Goal: Information Seeking & Learning: Learn about a topic

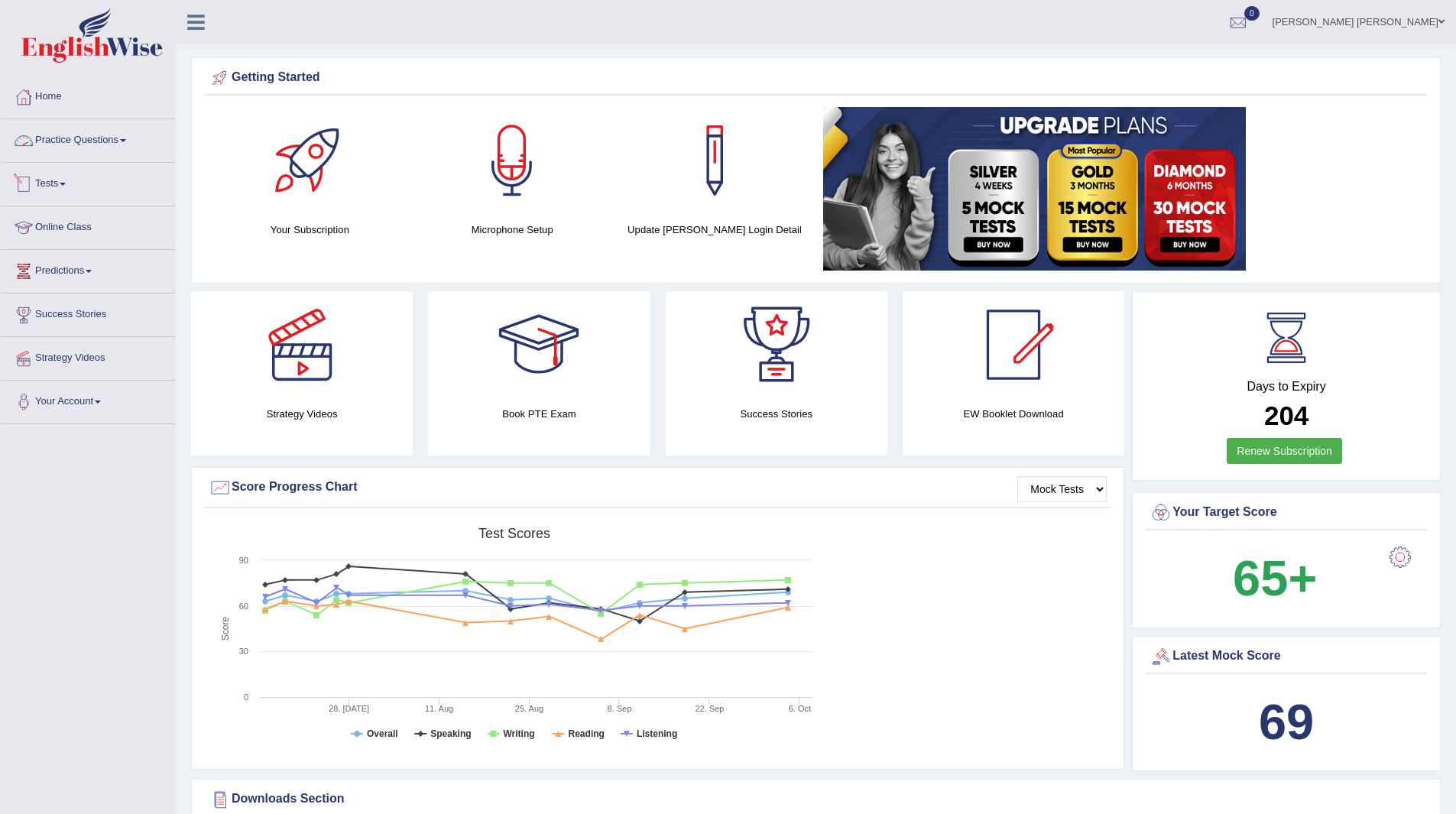
click at [50, 184] on link "Tests" at bounding box center [88, 182] width 175 height 38
click at [103, 216] on link "Take Practice Sectional Test" at bounding box center [100, 219] width 143 height 28
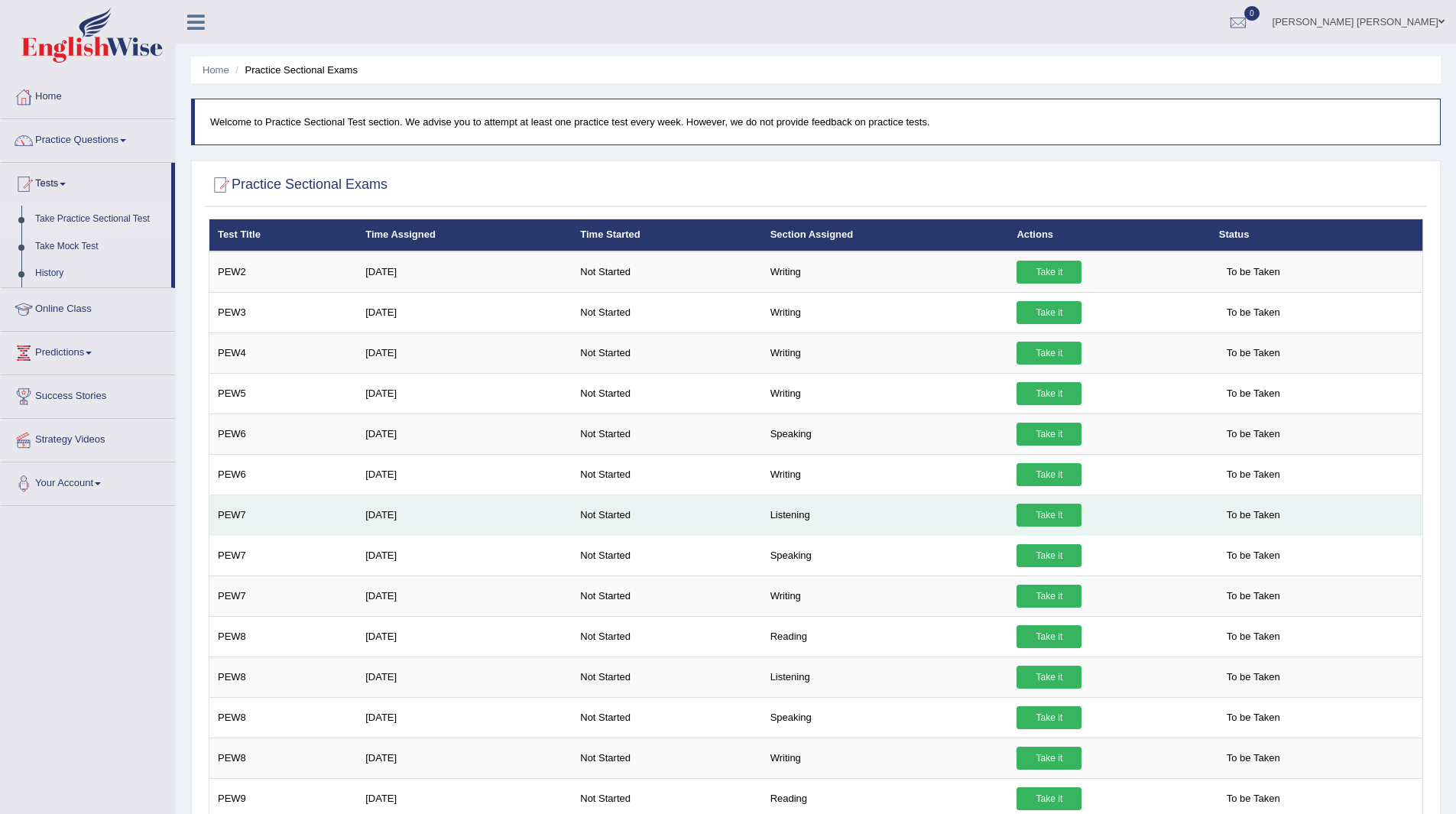
click at [1031, 509] on link "Take it" at bounding box center [1049, 515] width 65 height 23
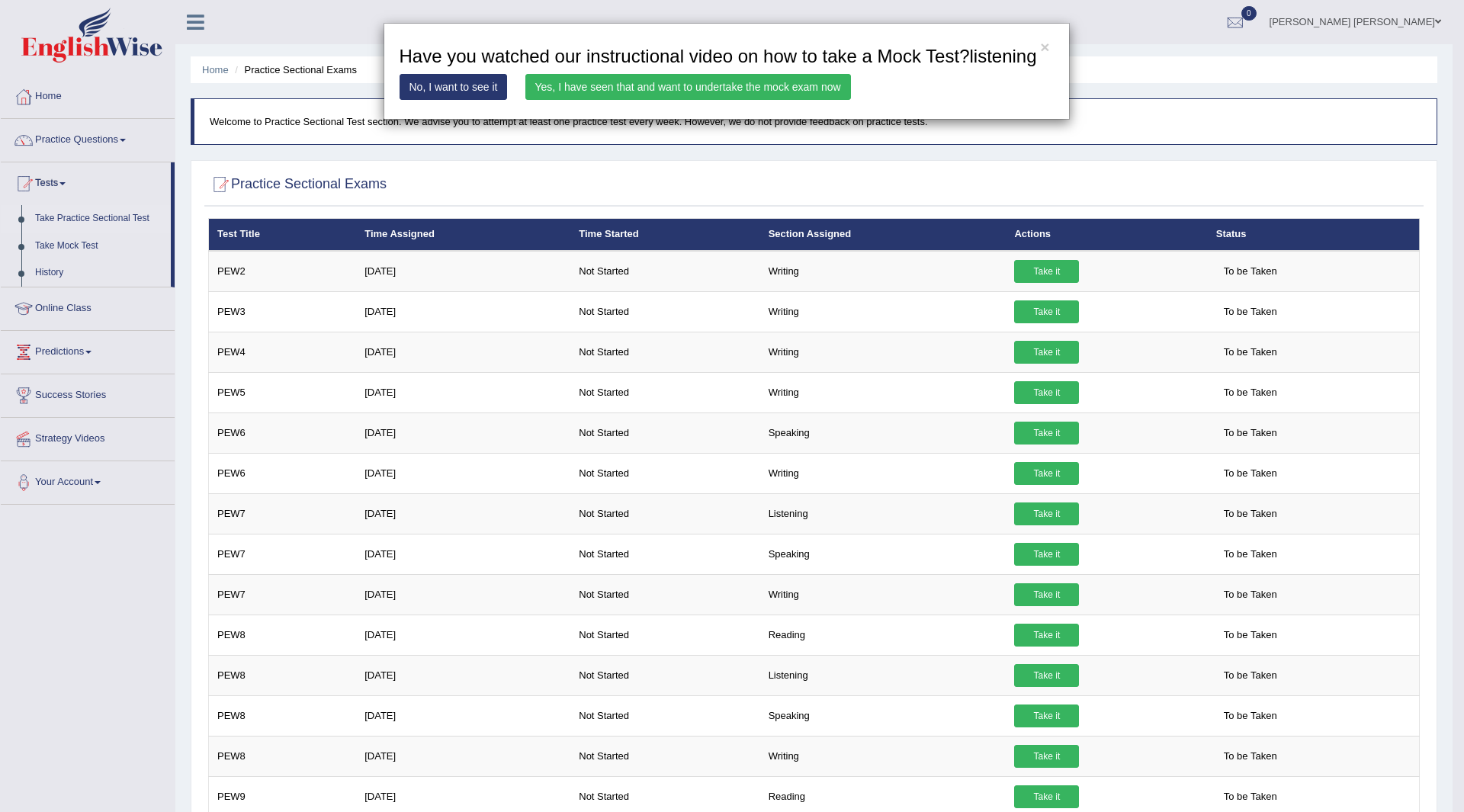
click at [667, 88] on link "Yes, I have seen that and want to undertake the mock exam now" at bounding box center [688, 86] width 326 height 26
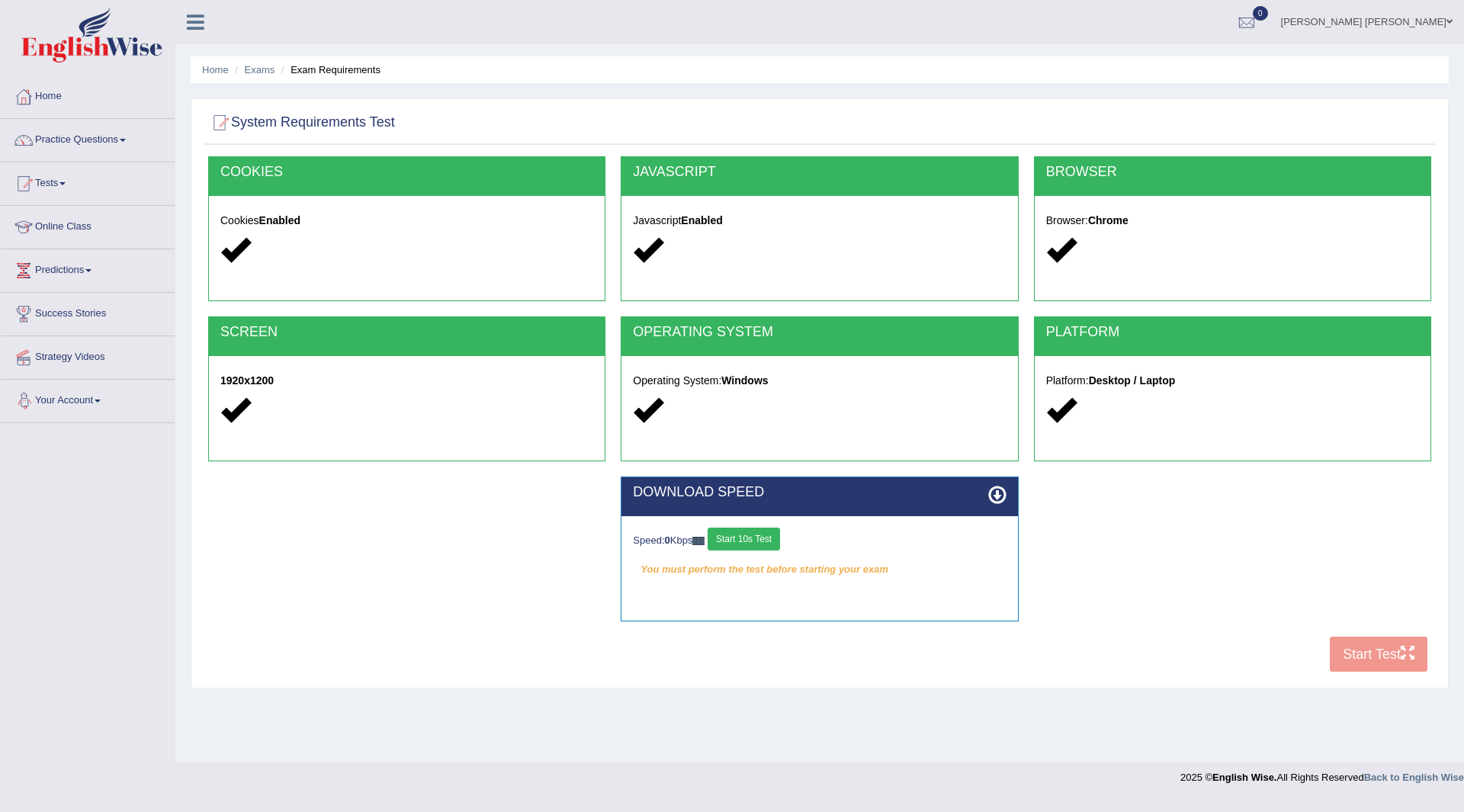
click at [762, 536] on button "Start 10s Test" at bounding box center [743, 538] width 73 height 23
click at [1355, 653] on div "COOKIES Cookies Enabled JAVASCRIPT Javascript Enabled BROWSER Browser: Chrome S…" at bounding box center [820, 417] width 1230 height 523
click at [1360, 646] on button "Start Test" at bounding box center [1378, 654] width 97 height 35
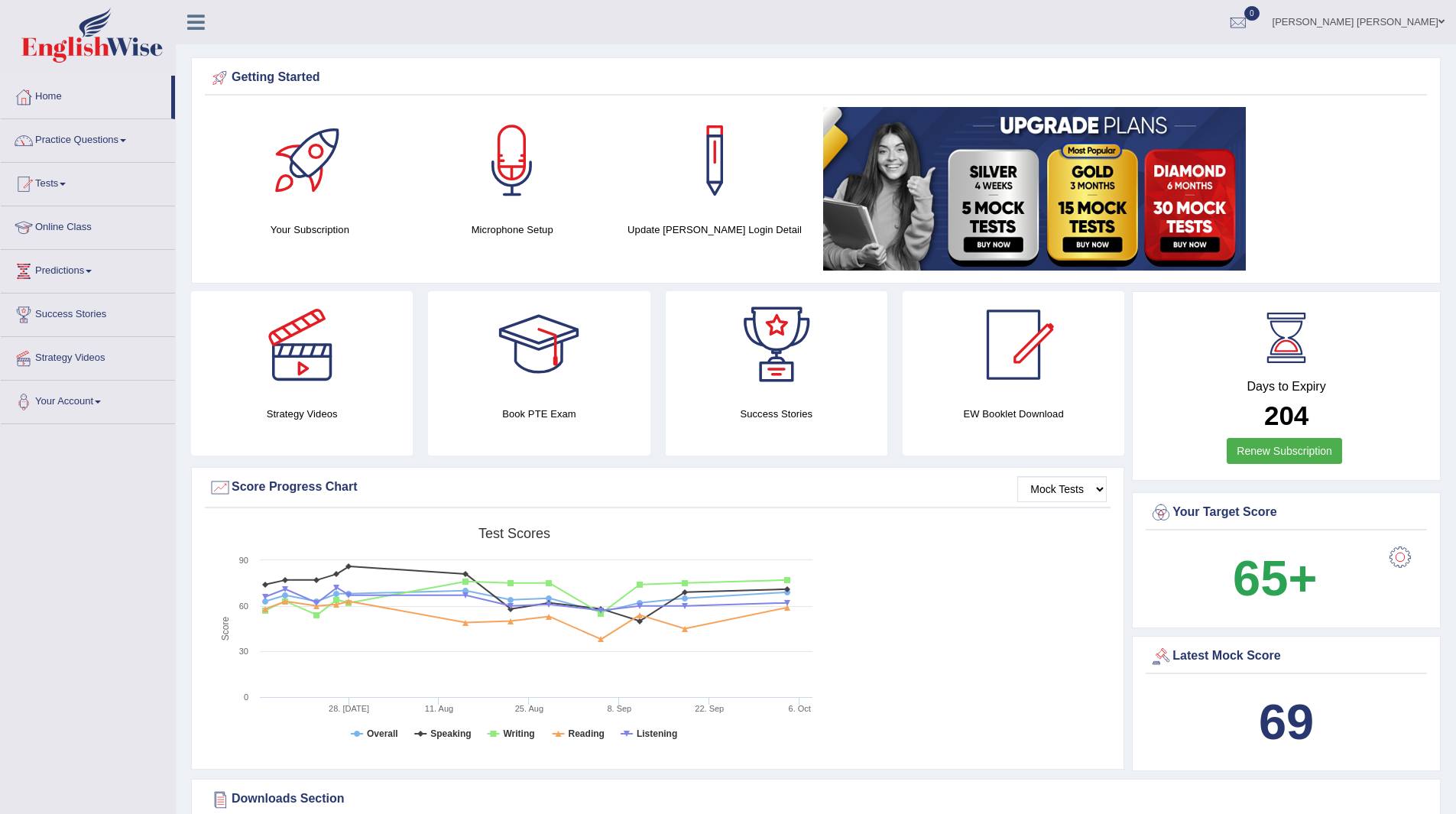
click at [65, 135] on link "Practice Questions" at bounding box center [88, 139] width 175 height 38
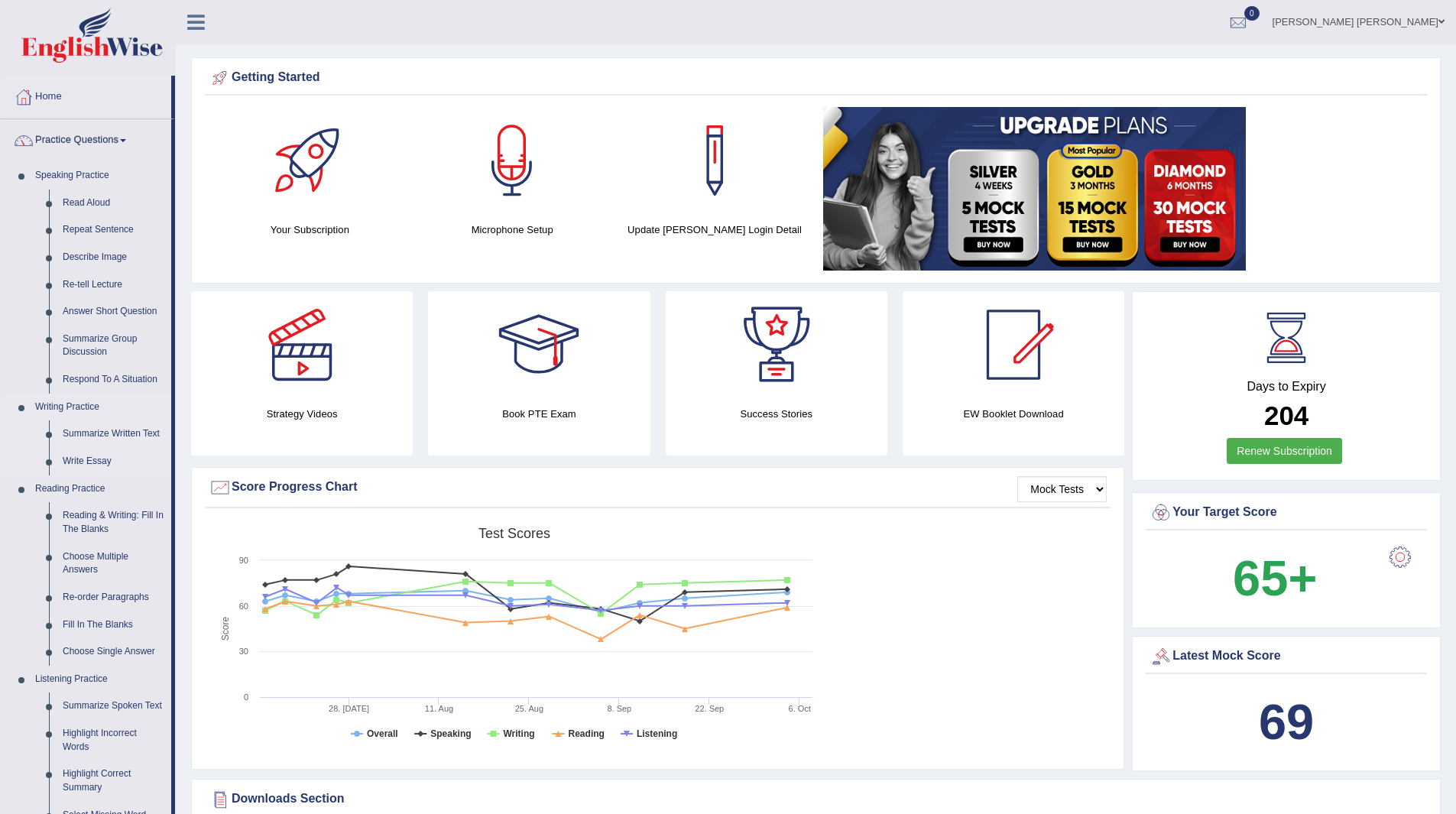
click at [112, 430] on link "Summarize Written Text" at bounding box center [114, 434] width 116 height 28
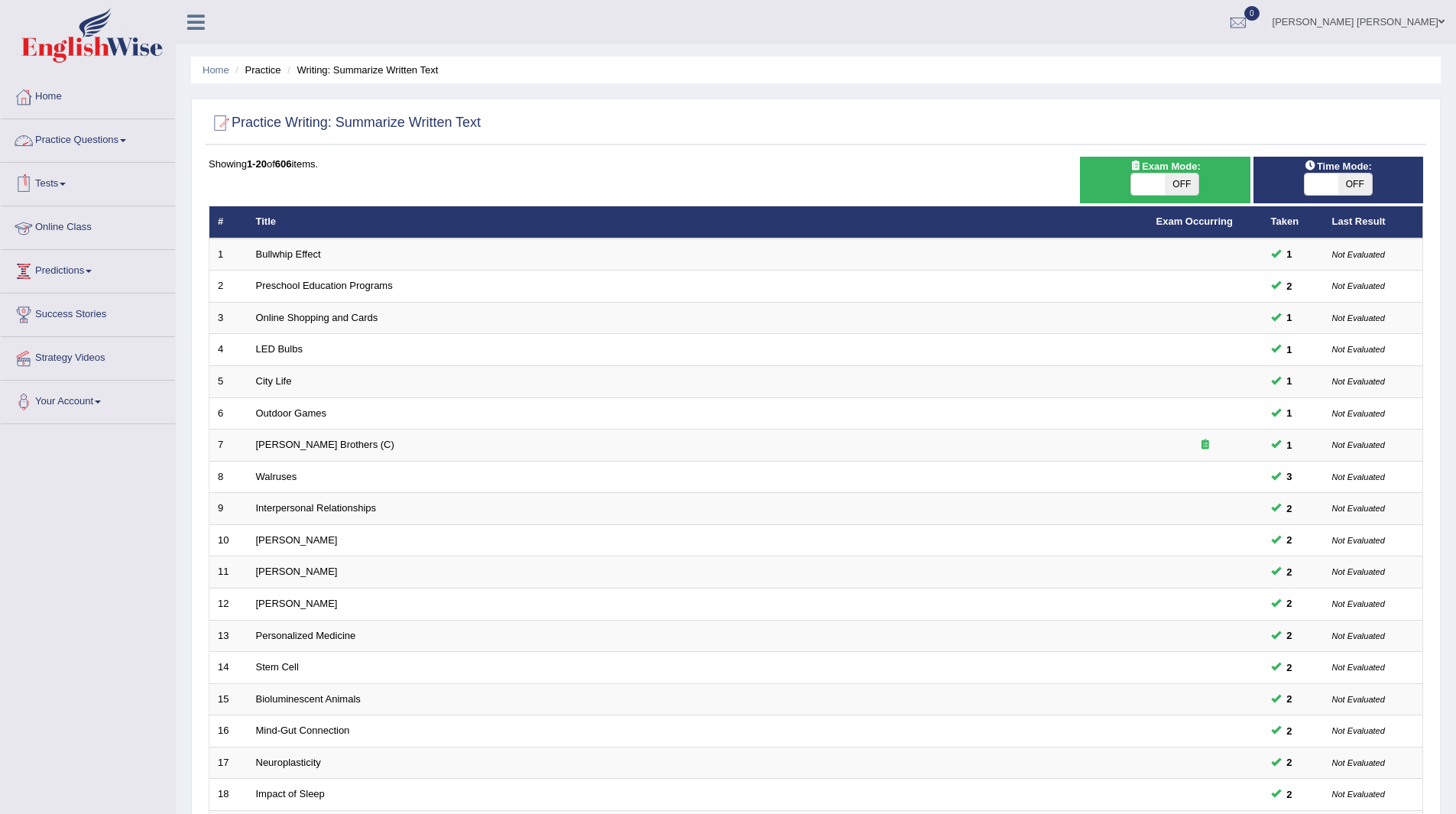
click at [54, 175] on link "Tests" at bounding box center [88, 182] width 175 height 38
click at [122, 219] on link "Take Practice Sectional Test" at bounding box center [100, 219] width 143 height 28
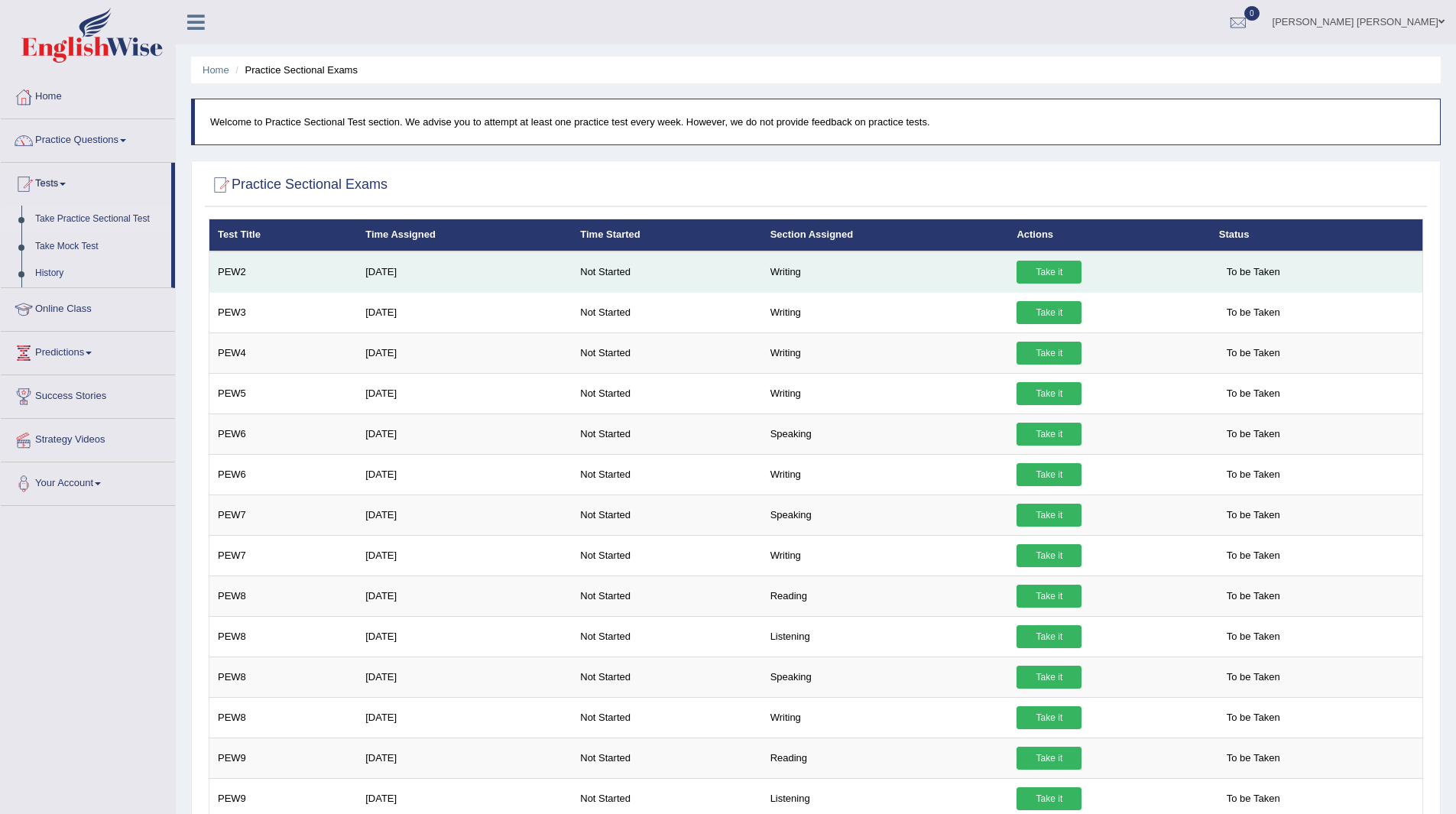
click at [1055, 273] on link "Take it" at bounding box center [1049, 272] width 65 height 23
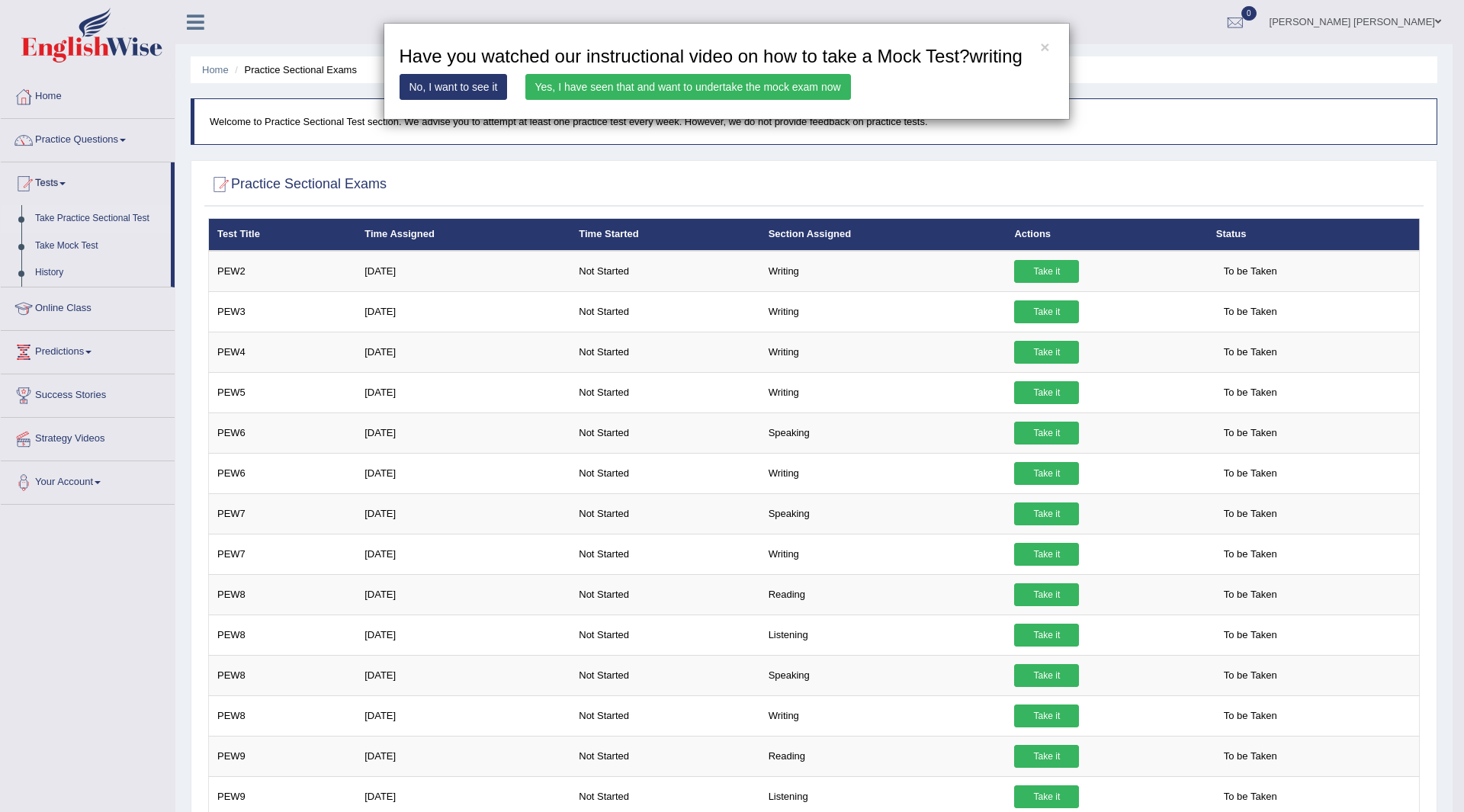
click at [694, 84] on link "Yes, I have seen that and want to undertake the mock exam now" at bounding box center [688, 86] width 326 height 26
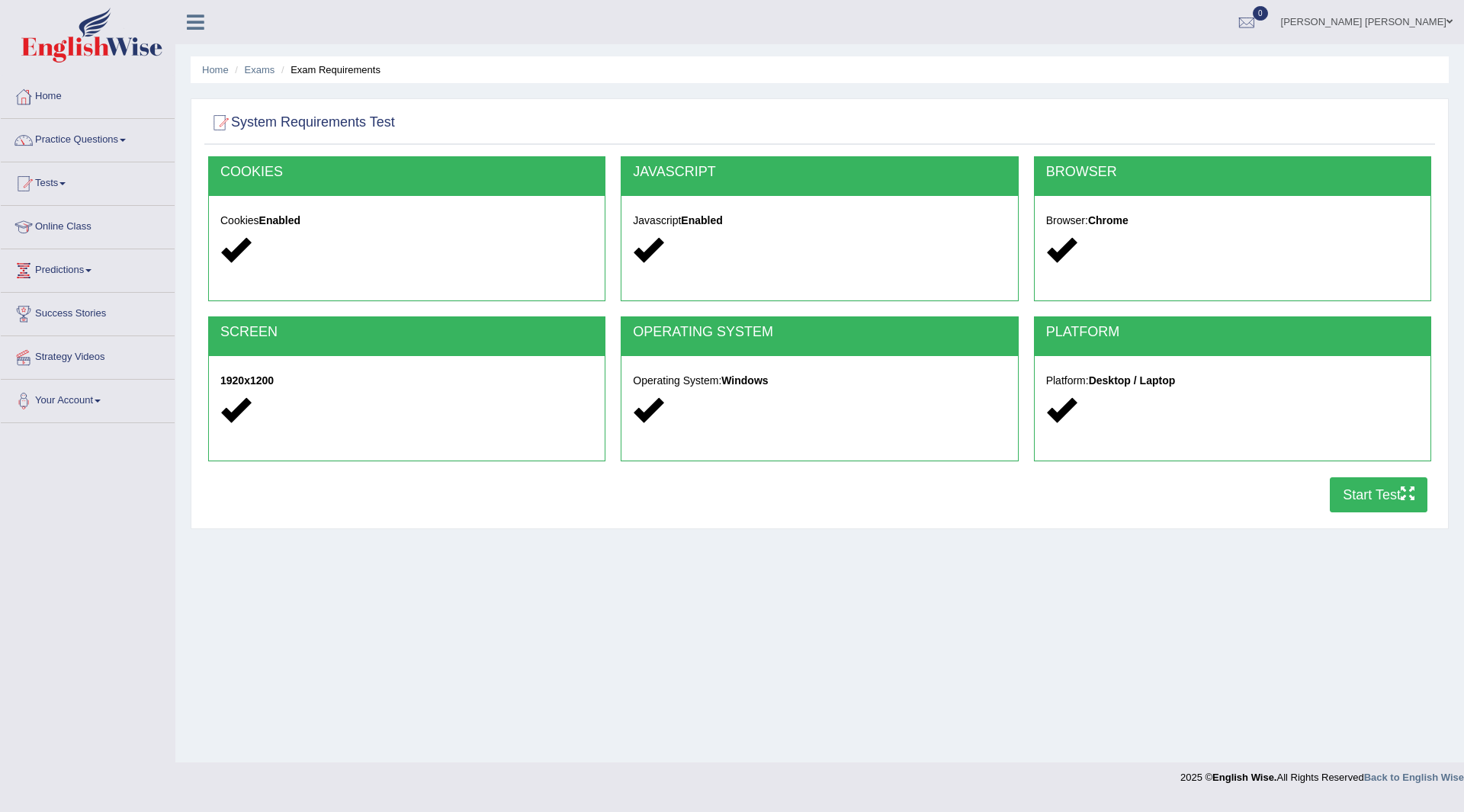
click at [1354, 492] on button "Start Test" at bounding box center [1378, 494] width 97 height 35
